Goal: Transaction & Acquisition: Register for event/course

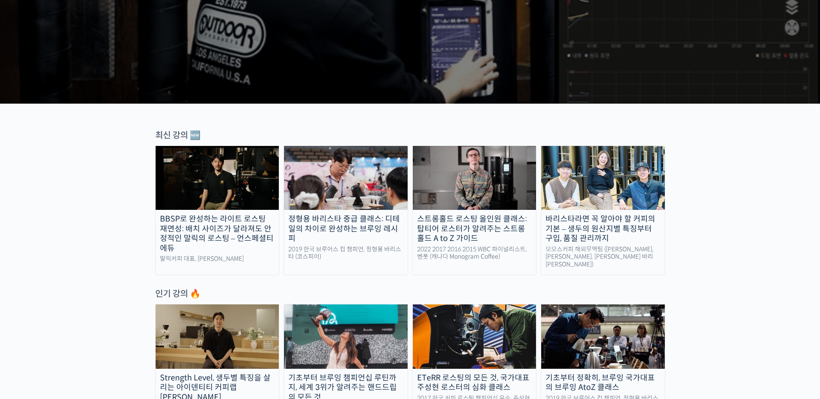
scroll to position [216, 0]
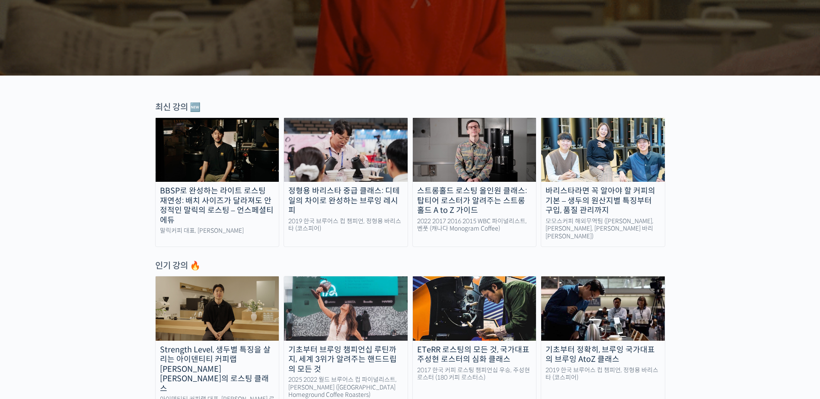
click at [363, 206] on div "정형용 바리스타 중급 클래스: 디테일의 차이로 완성하는 브루잉 레시피" at bounding box center [346, 200] width 124 height 29
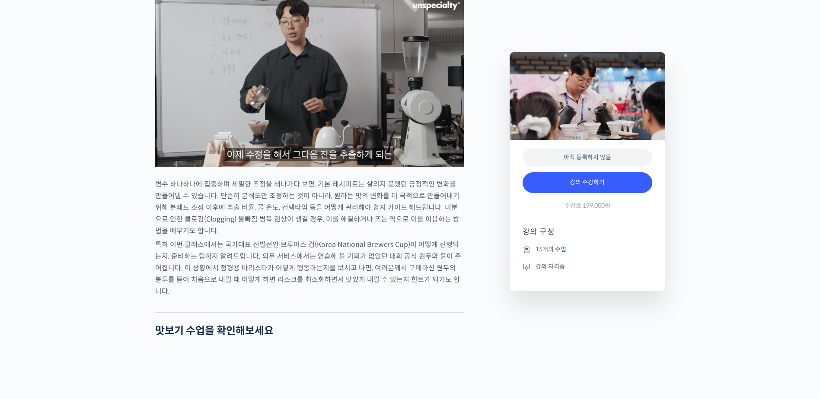
scroll to position [1383, 0]
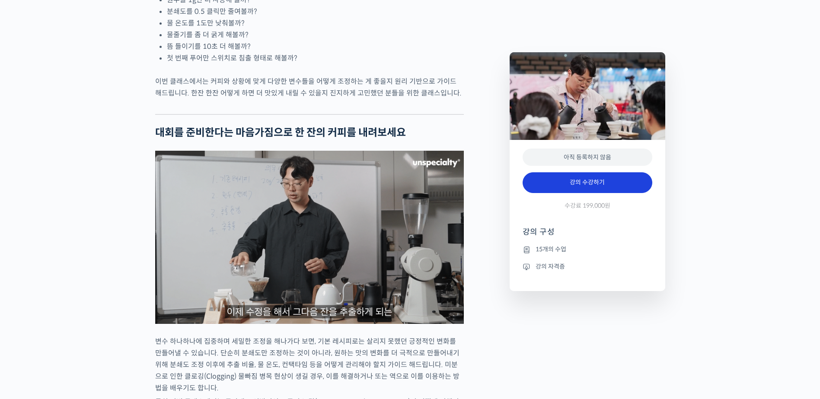
scroll to position [1210, 0]
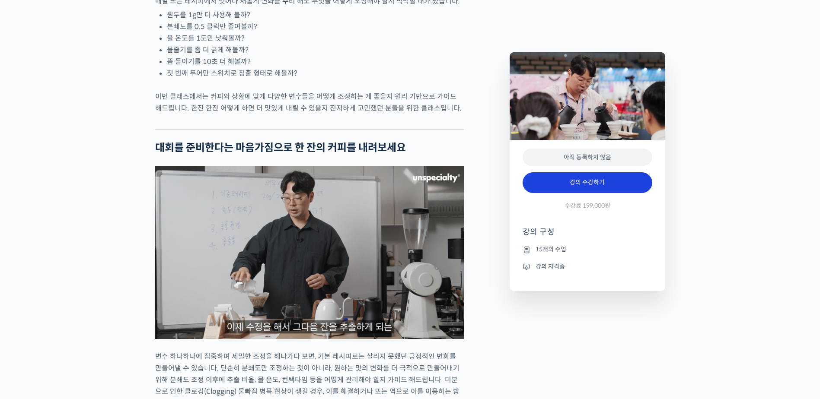
click at [587, 179] on link "강의 수강하기" at bounding box center [588, 182] width 130 height 21
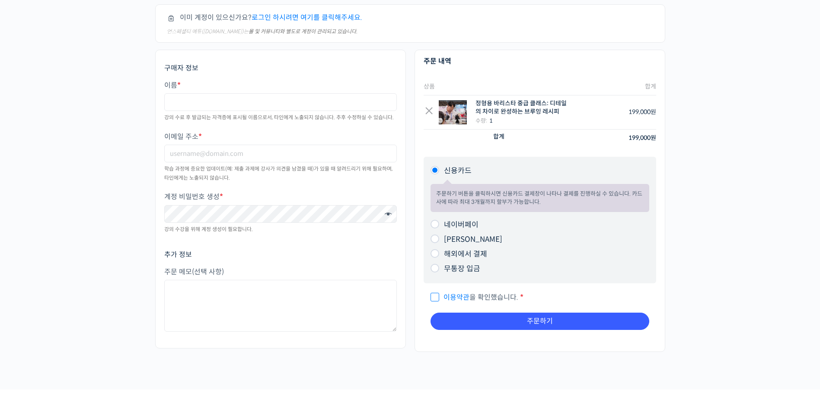
scroll to position [86, 0]
